Goal: Task Accomplishment & Management: Use online tool/utility

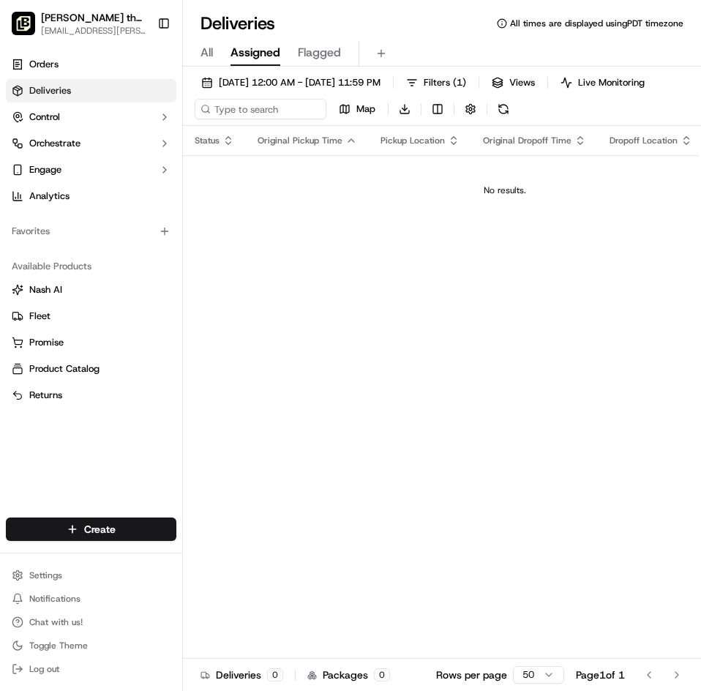
click at [203, 54] on span "All" at bounding box center [207, 53] width 12 height 18
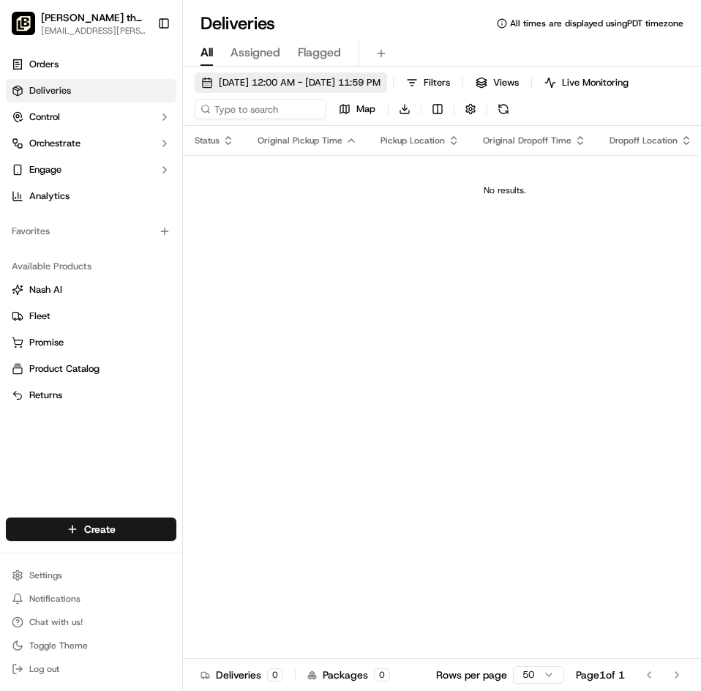
click at [291, 76] on span "[DATE] 12:00 AM - [DATE] 11:59 PM" at bounding box center [300, 82] width 162 height 13
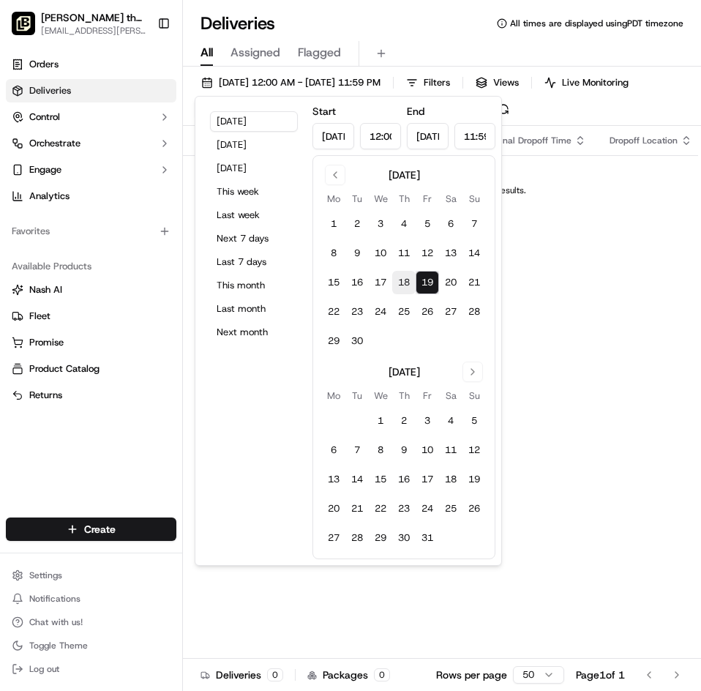
click at [401, 283] on button "18" at bounding box center [403, 282] width 23 height 23
type input "[DATE]"
click at [329, 314] on button "22" at bounding box center [333, 311] width 23 height 23
type input "[DATE]"
click at [464, 26] on div "Deliveries All times are displayed using PDT timezone" at bounding box center [442, 23] width 518 height 23
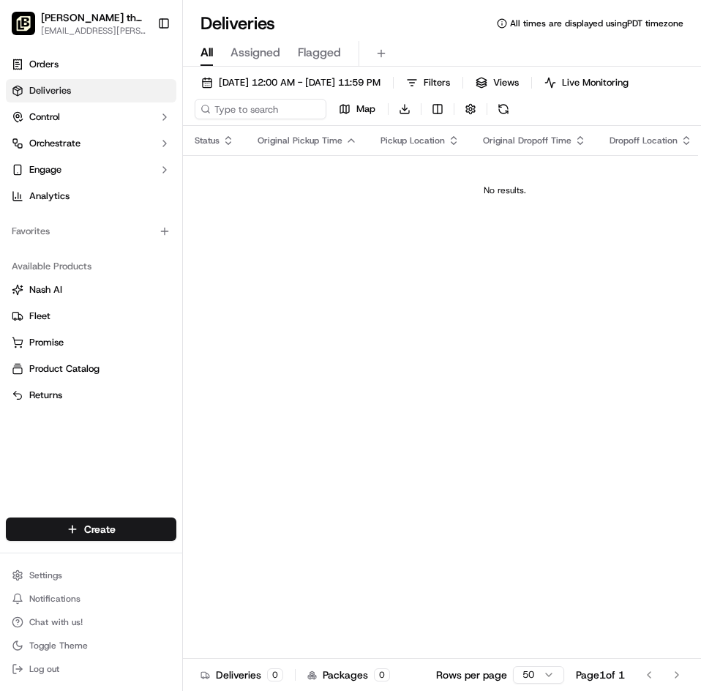
click at [334, 56] on span "Flagged" at bounding box center [319, 53] width 43 height 18
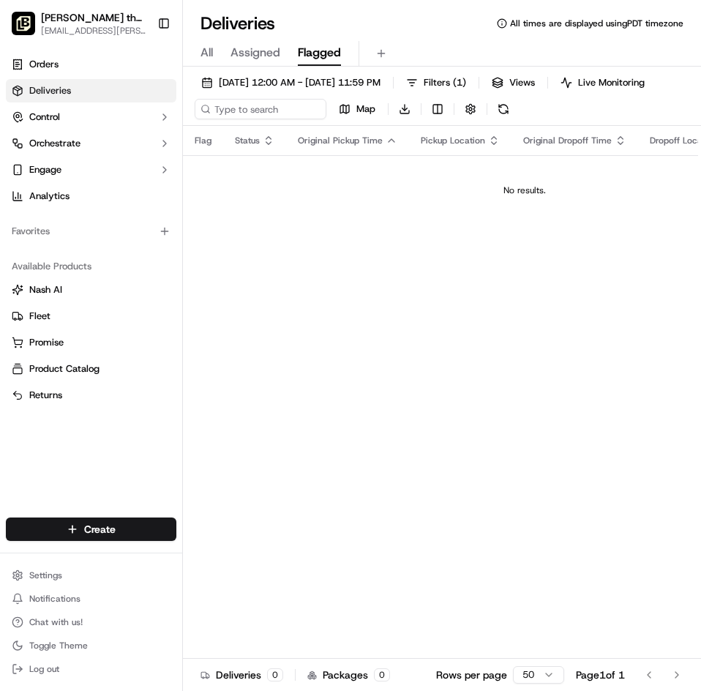
click at [269, 53] on span "Assigned" at bounding box center [256, 53] width 50 height 18
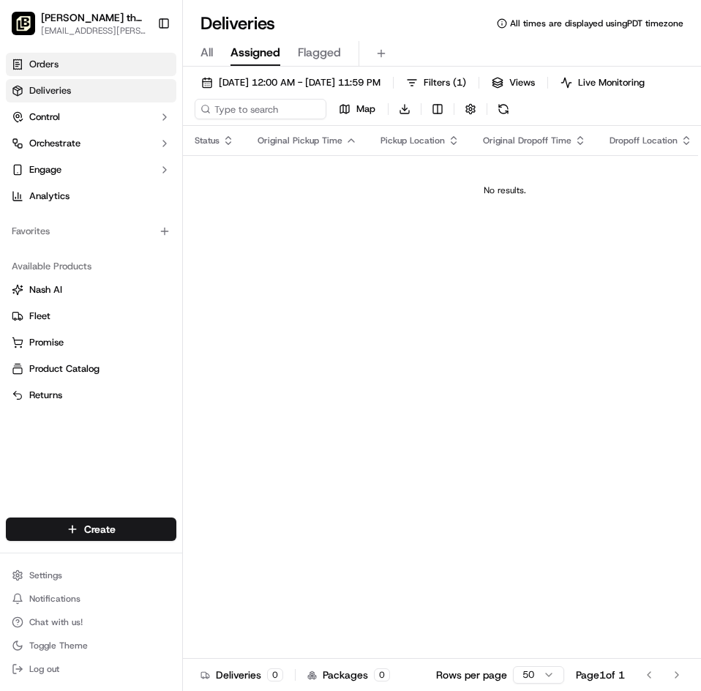
click at [40, 62] on span "Orders" at bounding box center [43, 64] width 29 height 13
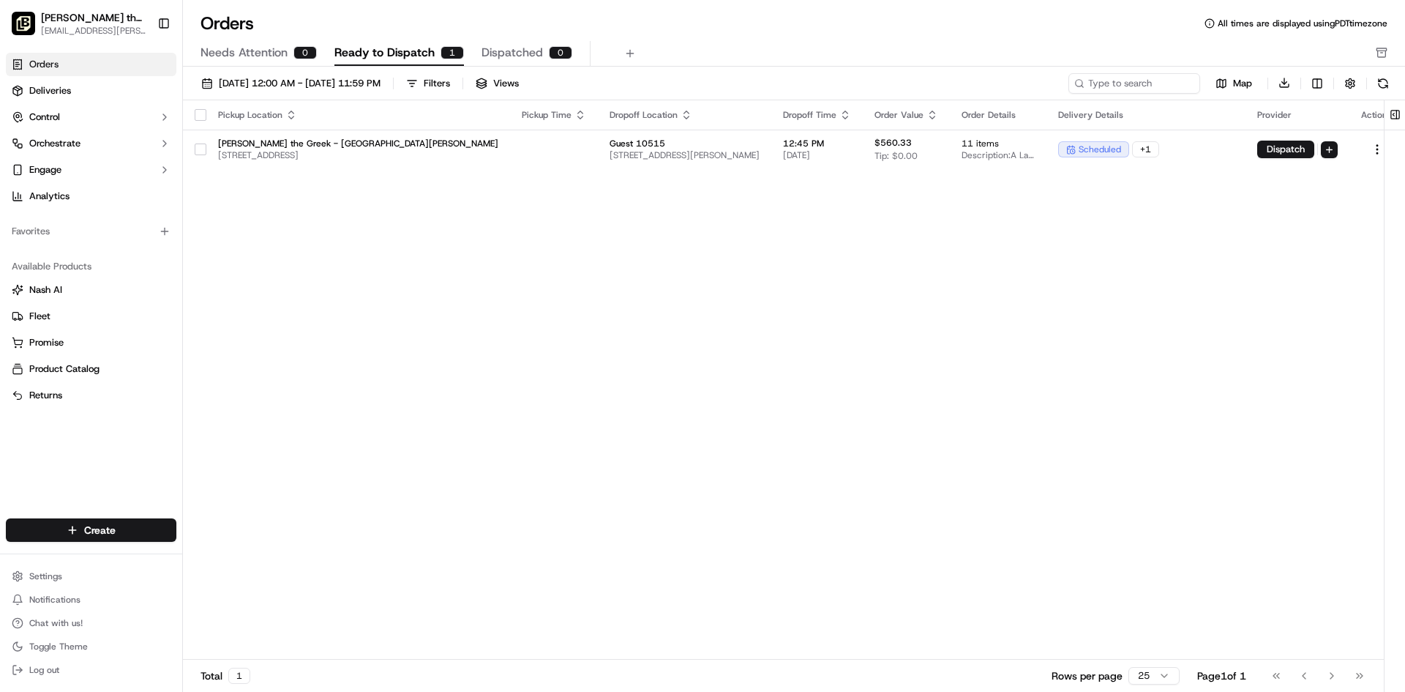
click at [283, 51] on span "Needs Attention" at bounding box center [244, 53] width 87 height 18
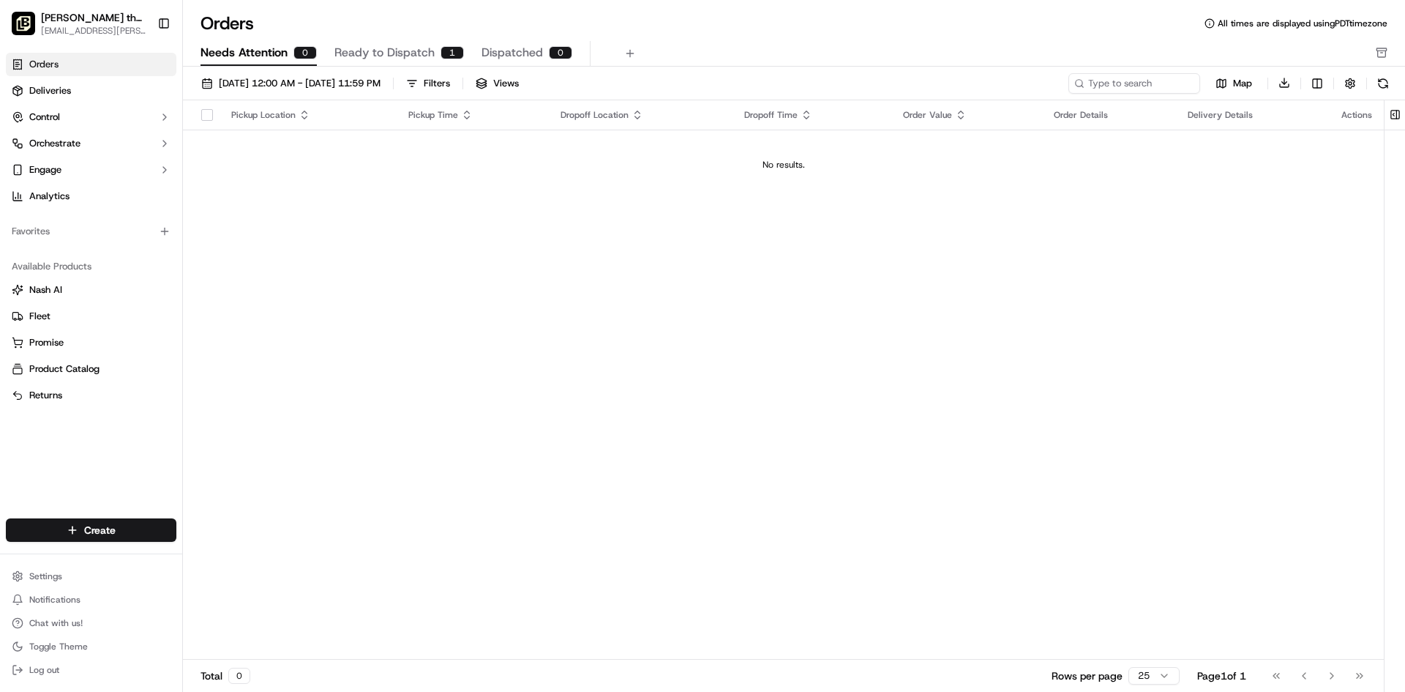
click at [524, 51] on span "Dispatched" at bounding box center [512, 53] width 61 height 18
click at [93, 95] on link "Deliveries" at bounding box center [91, 90] width 171 height 23
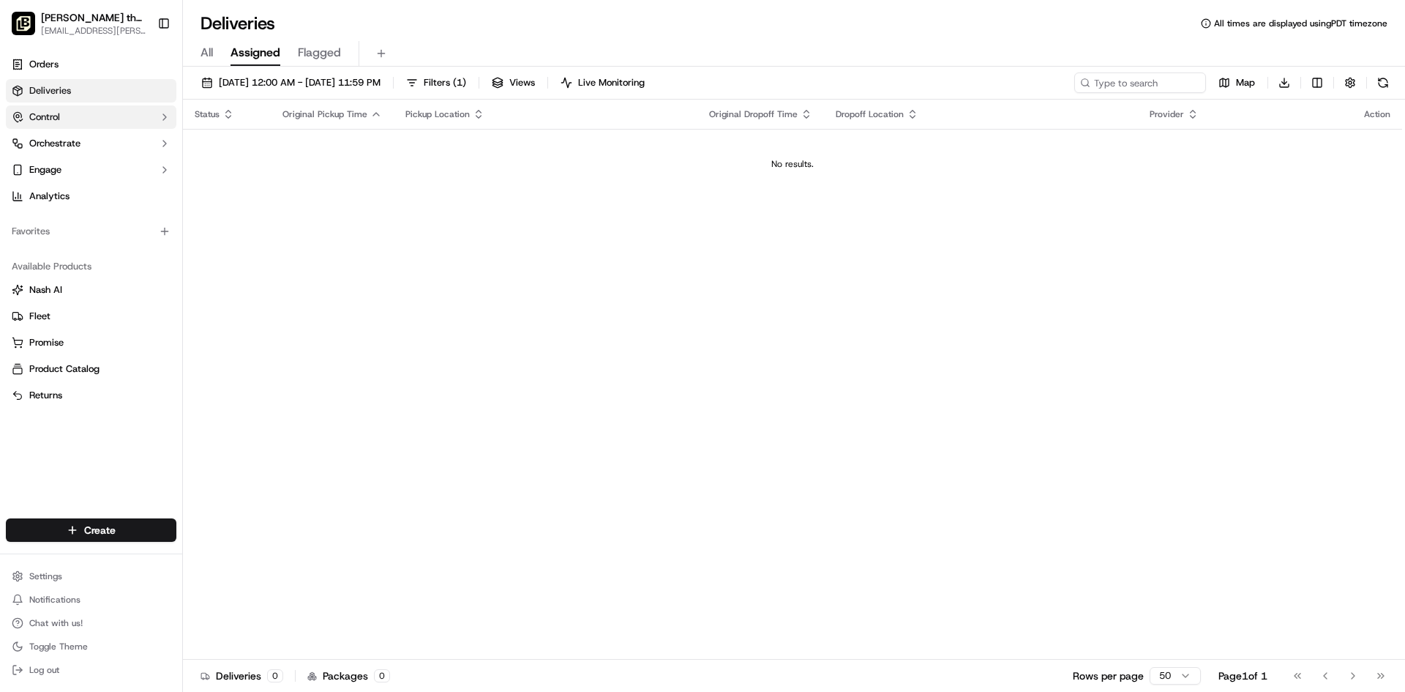
click at [70, 116] on button "Control" at bounding box center [91, 116] width 171 height 23
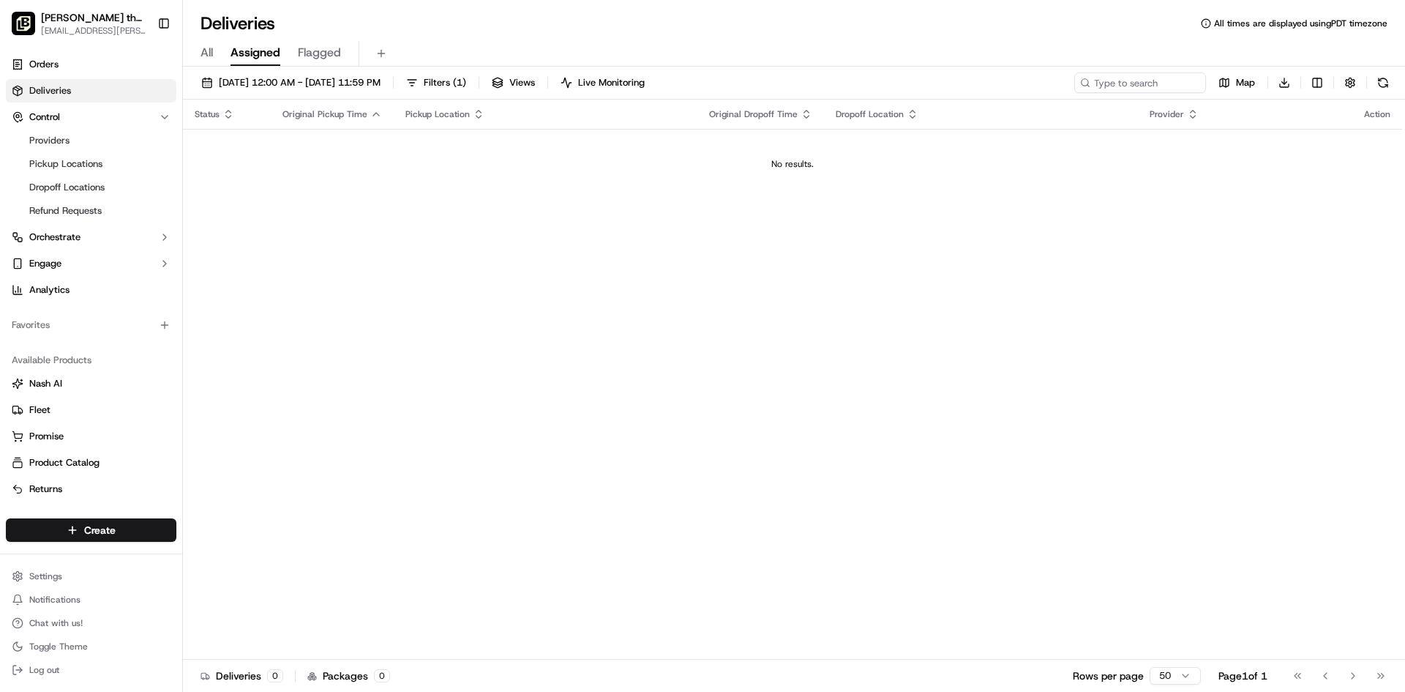
click at [72, 83] on link "Deliveries" at bounding box center [91, 90] width 171 height 23
click at [74, 63] on link "Orders" at bounding box center [91, 64] width 171 height 23
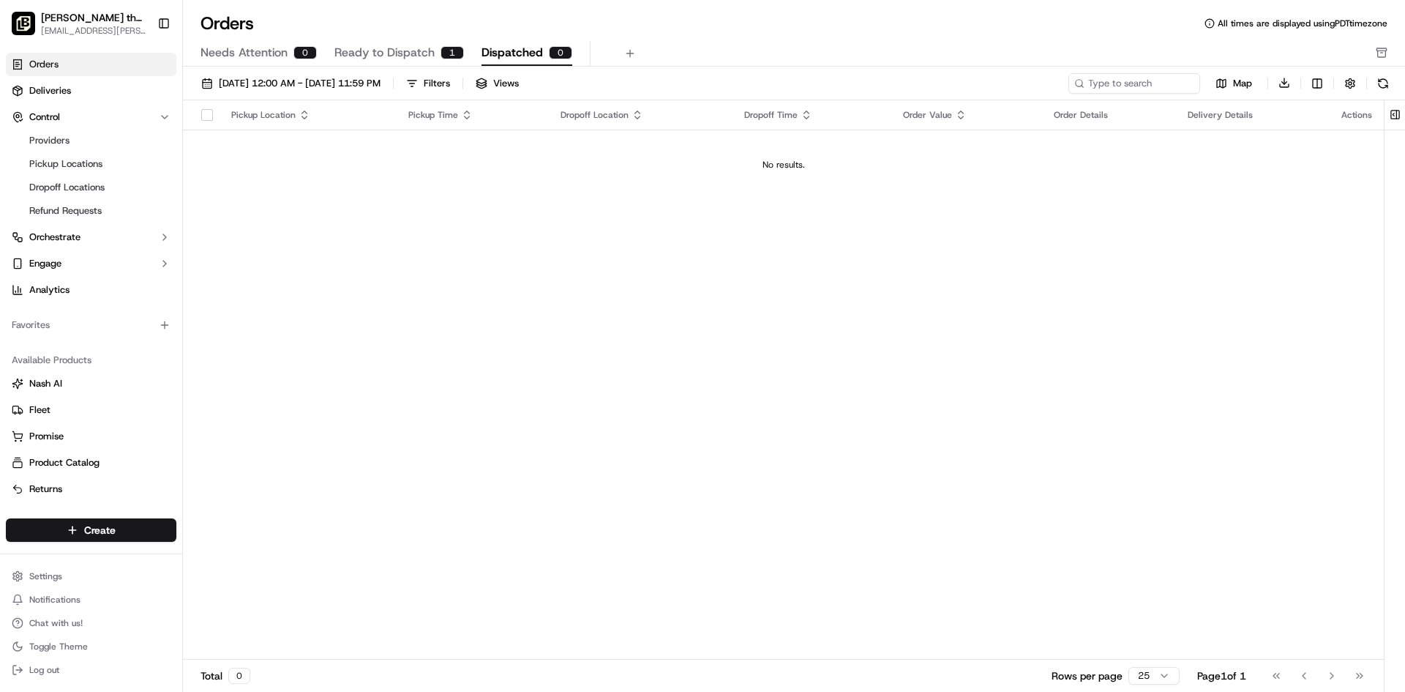
click at [405, 57] on span "Ready to Dispatch" at bounding box center [384, 53] width 100 height 18
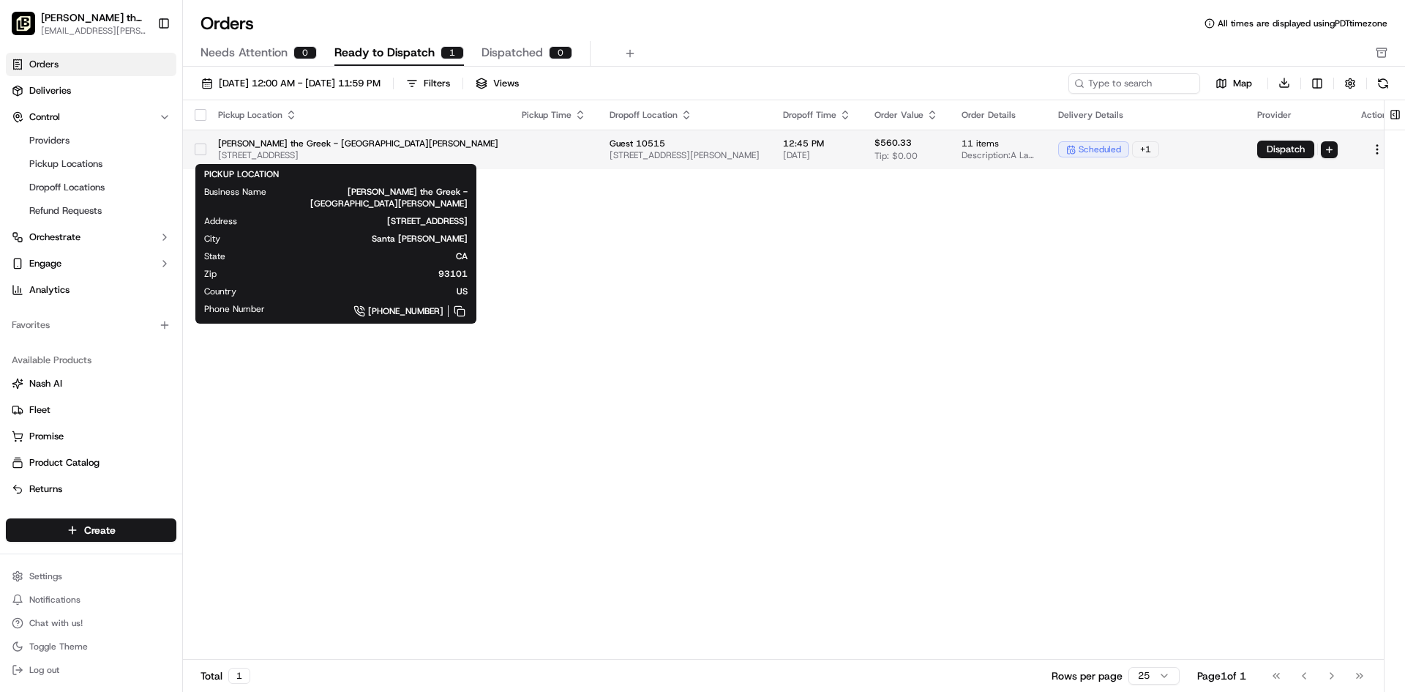
click at [381, 152] on span "[STREET_ADDRESS]" at bounding box center [358, 155] width 280 height 12
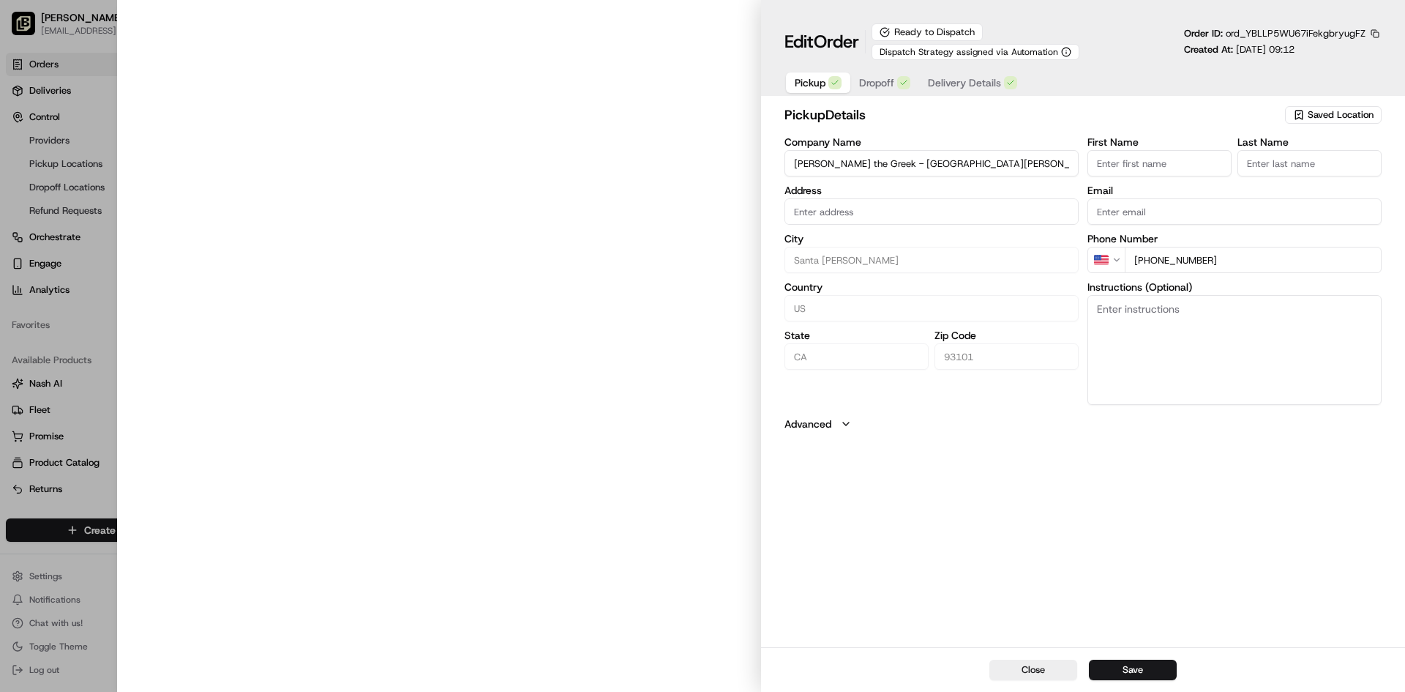
type input "[STREET_ADDRESS]"
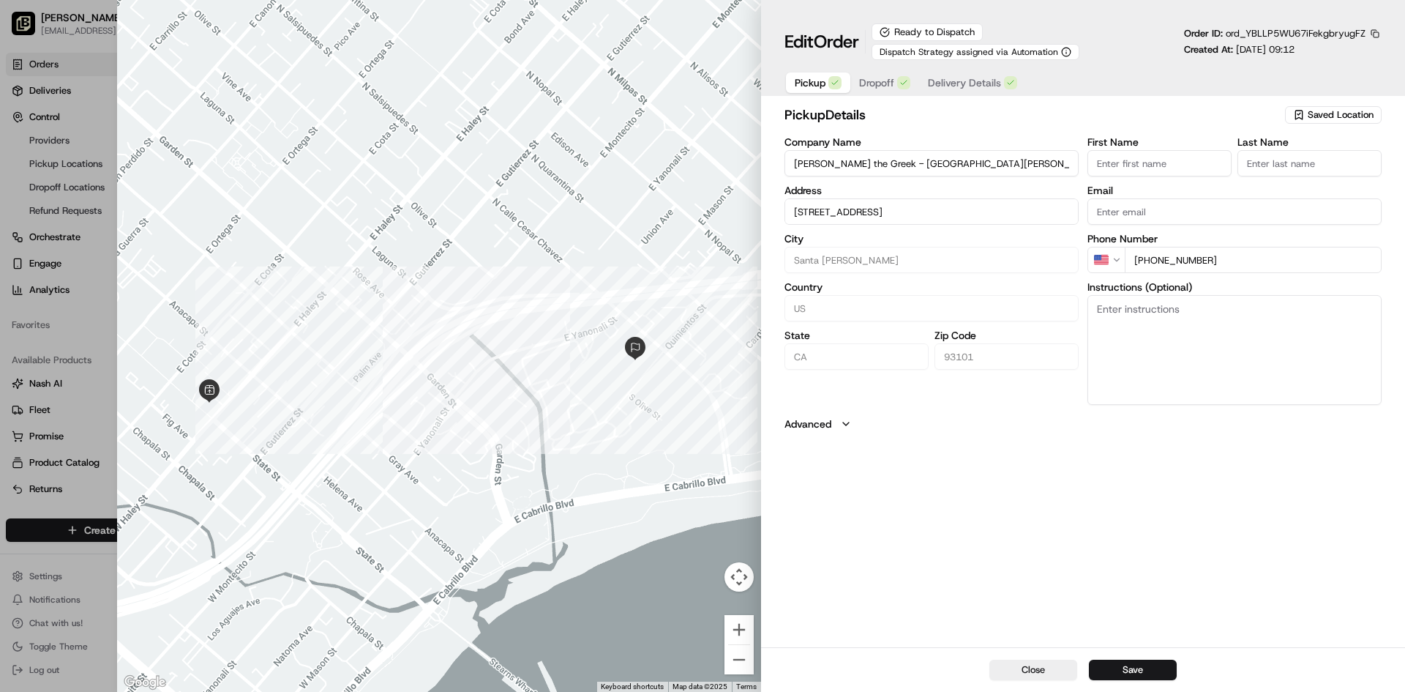
click at [700, 83] on span "Dropoff" at bounding box center [876, 82] width 35 height 15
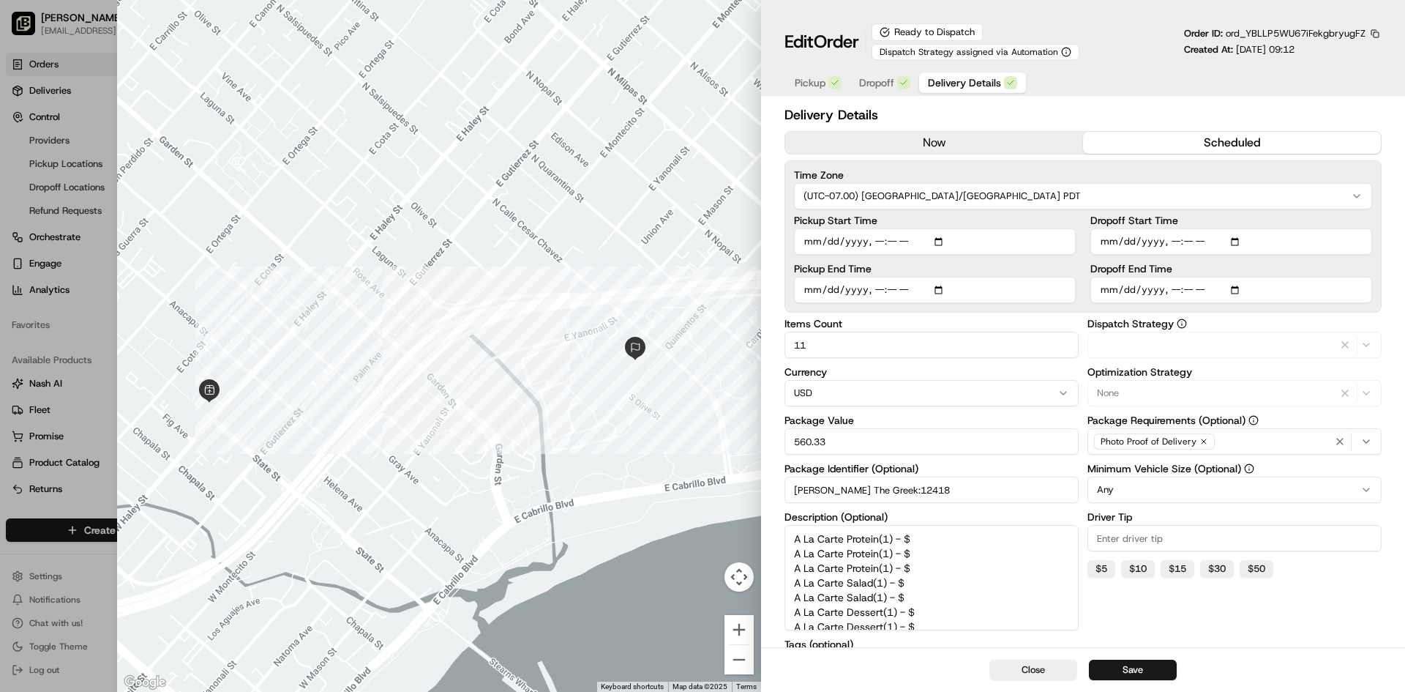
click at [700, 83] on span "Delivery Details" at bounding box center [964, 82] width 73 height 15
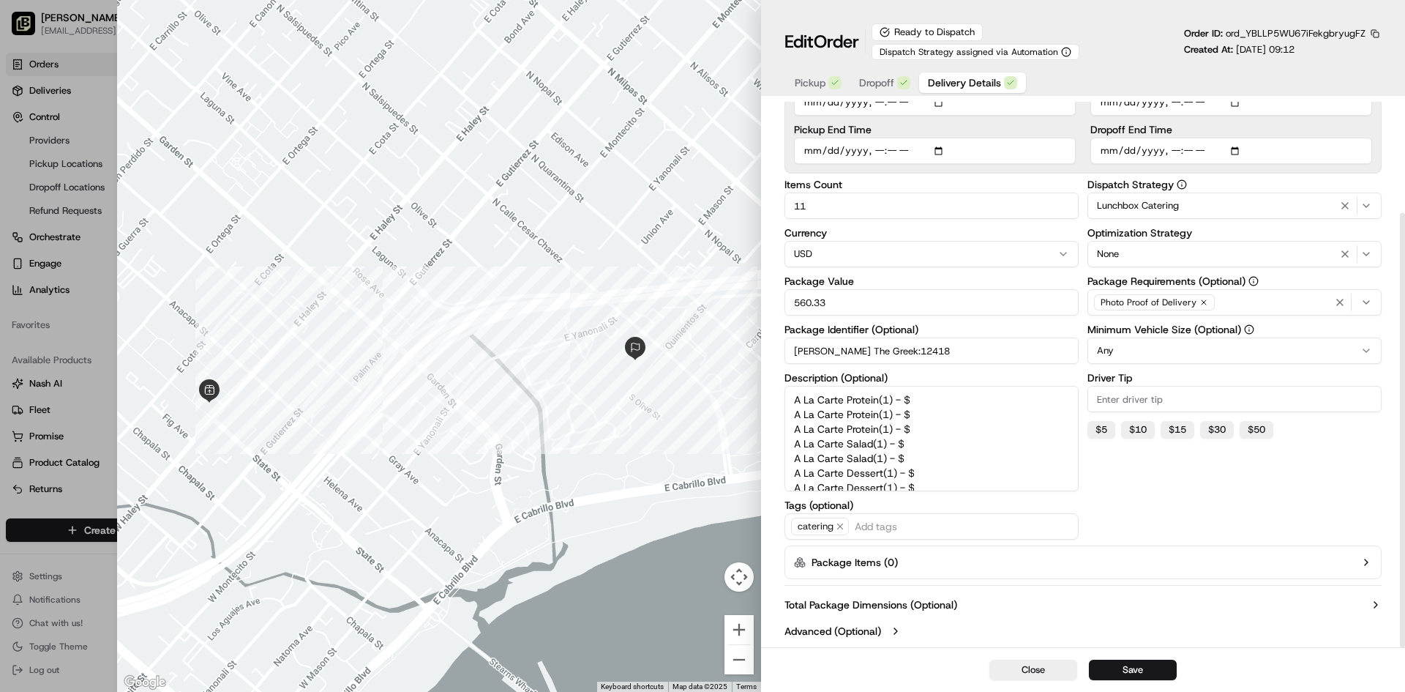
scroll to position [83, 0]
click at [700, 662] on button "Close" at bounding box center [1034, 669] width 88 height 20
type input "1"
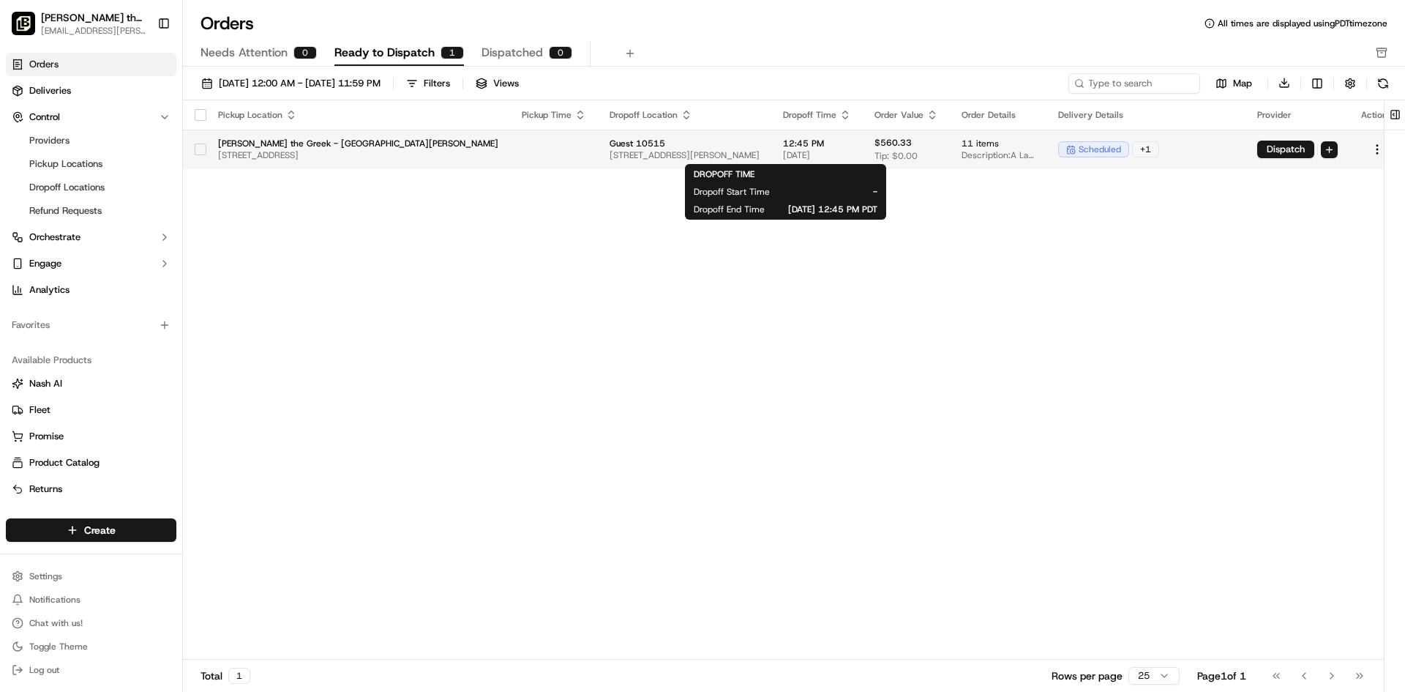
click at [700, 160] on span "[DATE]" at bounding box center [817, 155] width 68 height 12
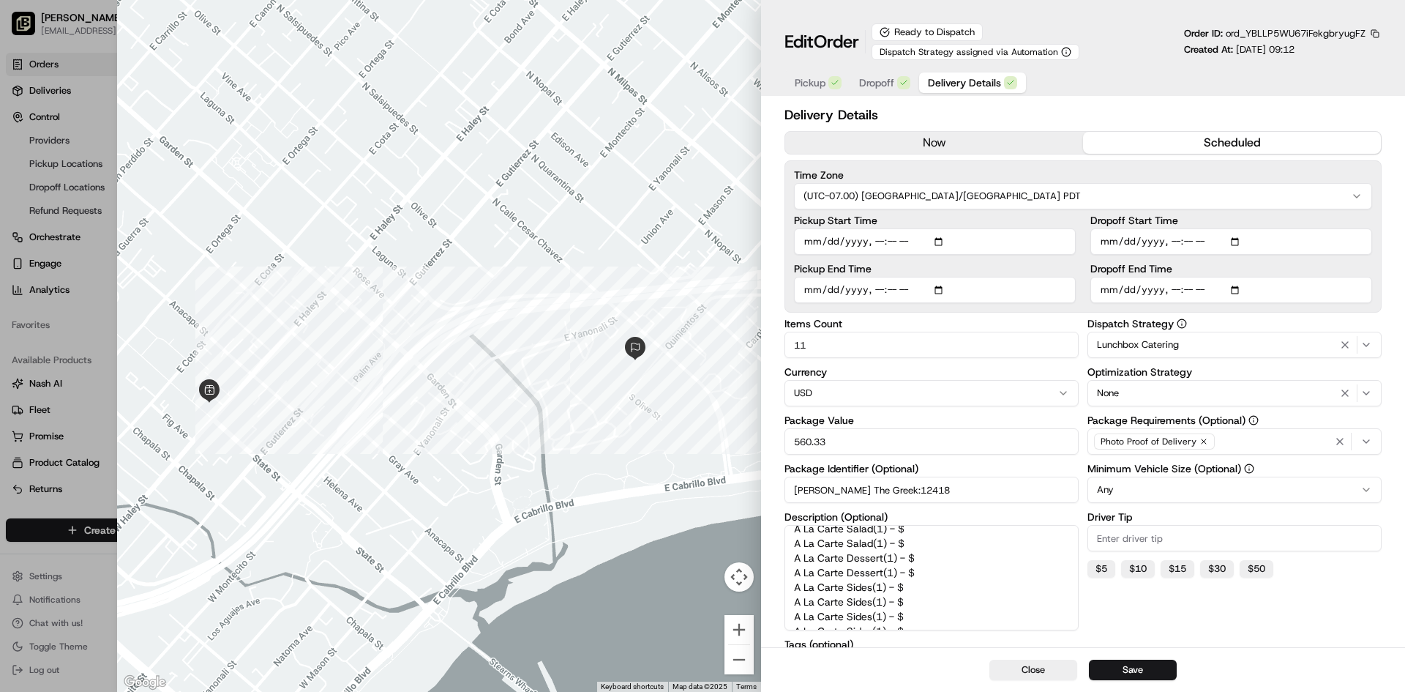
scroll to position [83, 0]
click at [700, 683] on div "Close Save" at bounding box center [1083, 669] width 644 height 45
click at [700, 676] on button "Close" at bounding box center [1034, 669] width 88 height 20
type input "1"
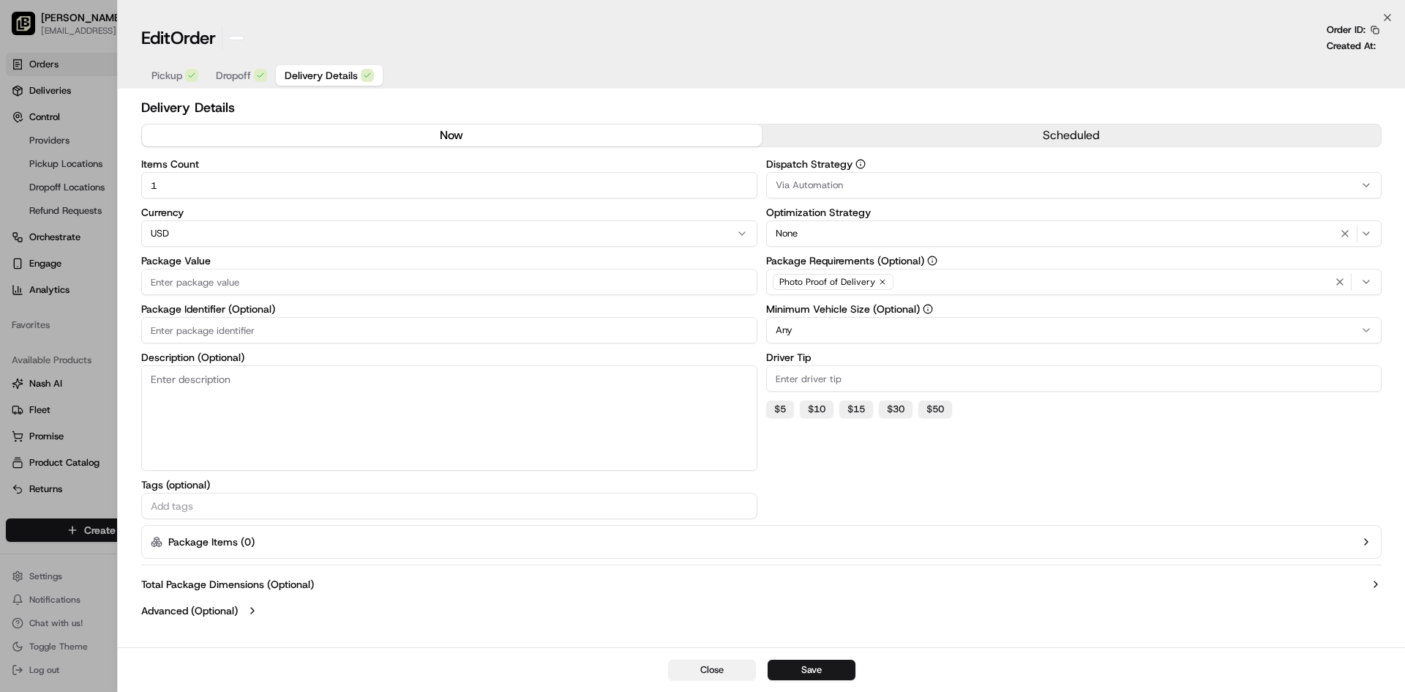
scroll to position [0, 0]
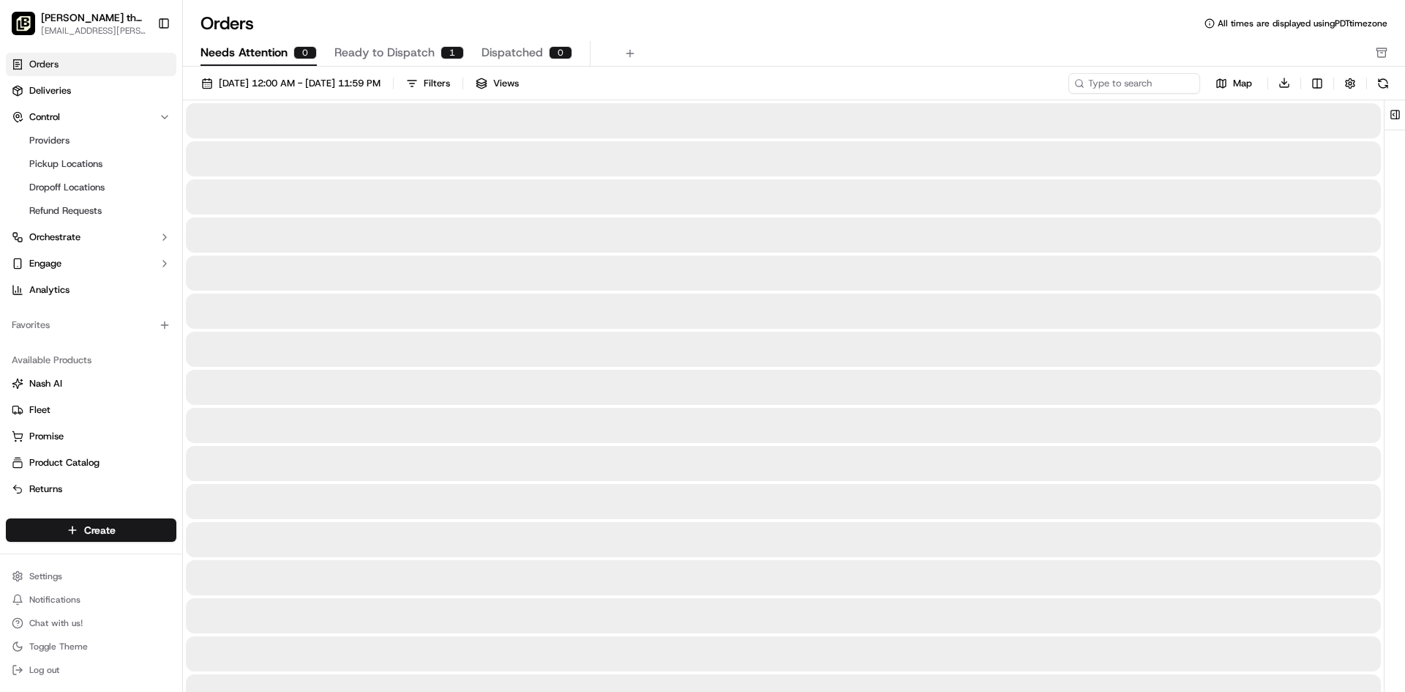
click at [261, 41] on button "Needs Attention 0" at bounding box center [259, 53] width 116 height 25
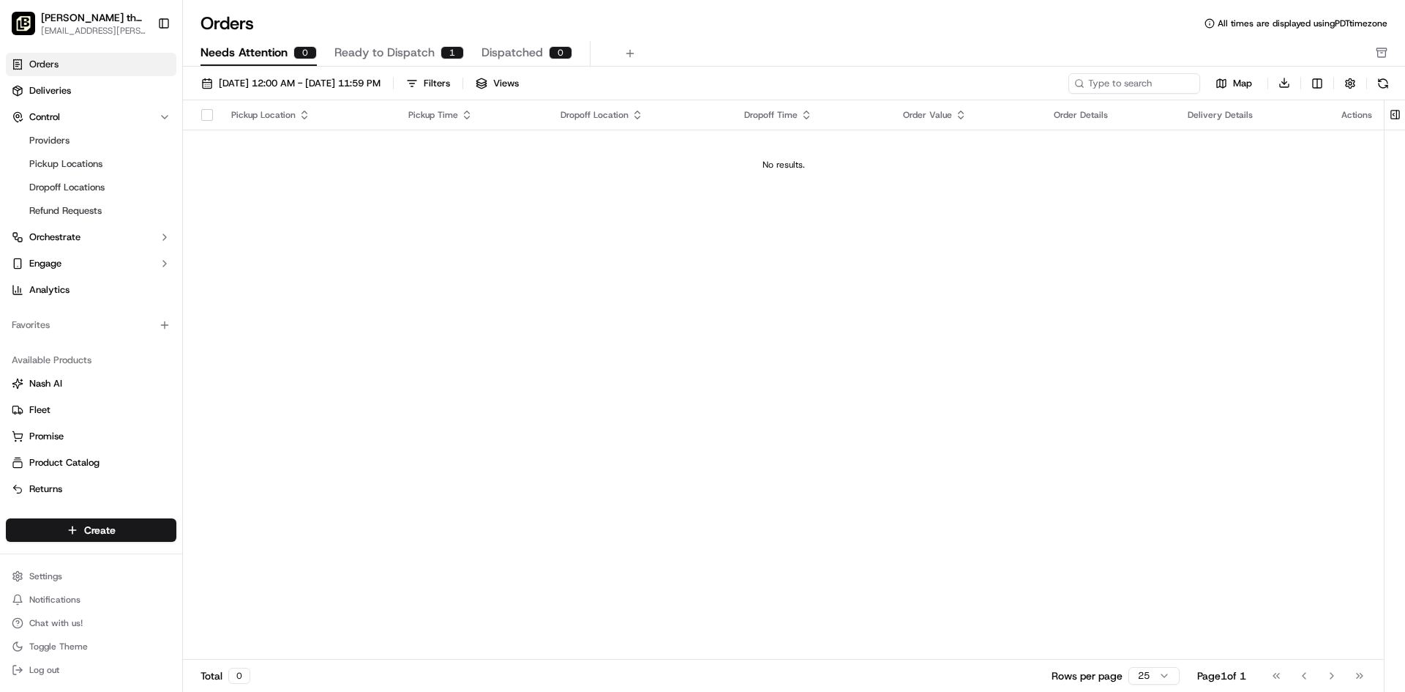
click at [528, 54] on span "Dispatched" at bounding box center [512, 53] width 61 height 18
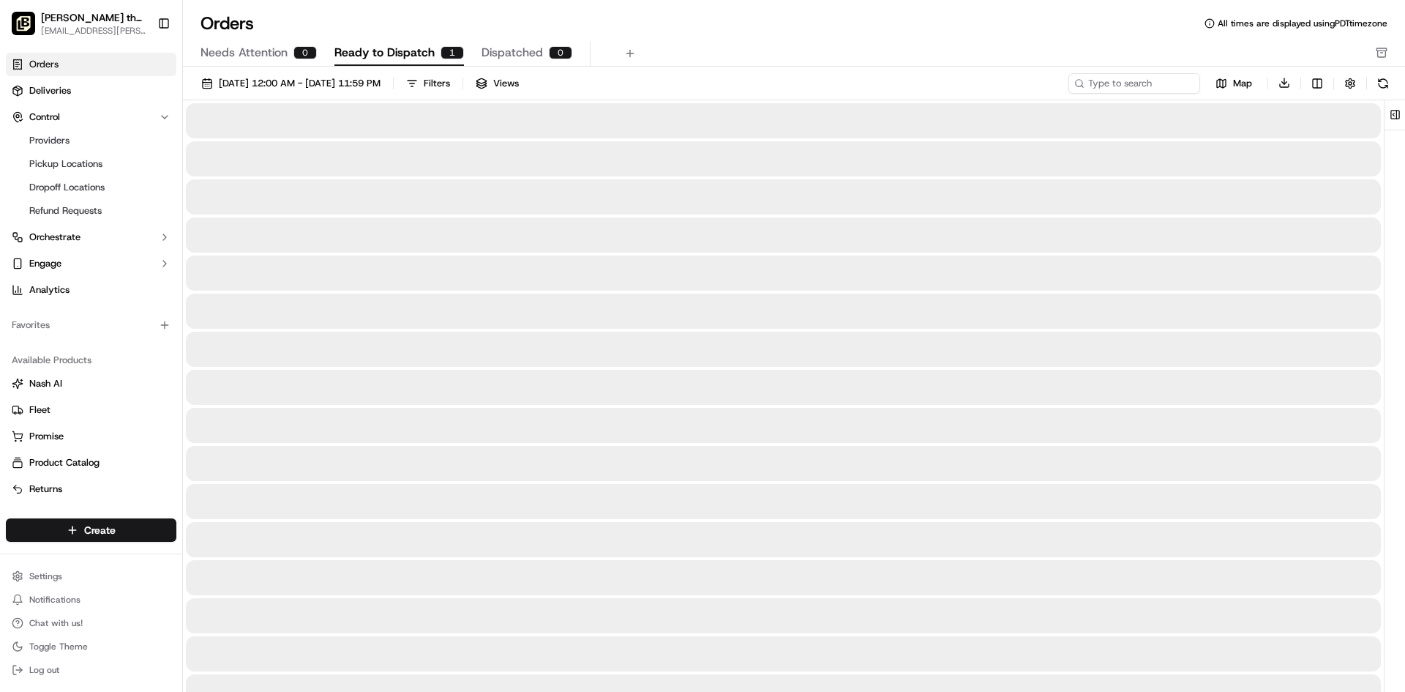
click at [393, 61] on span "Ready to Dispatch" at bounding box center [384, 53] width 100 height 18
